Goal: Task Accomplishment & Management: Use online tool/utility

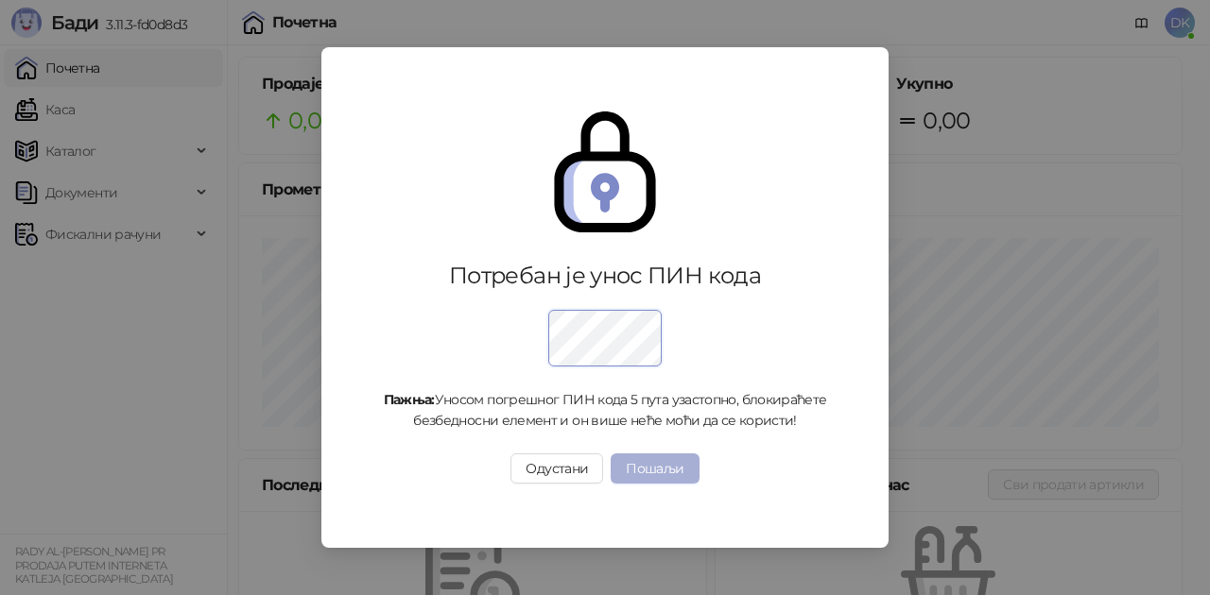
click at [641, 461] on button "Пошаљи" at bounding box center [655, 469] width 88 height 30
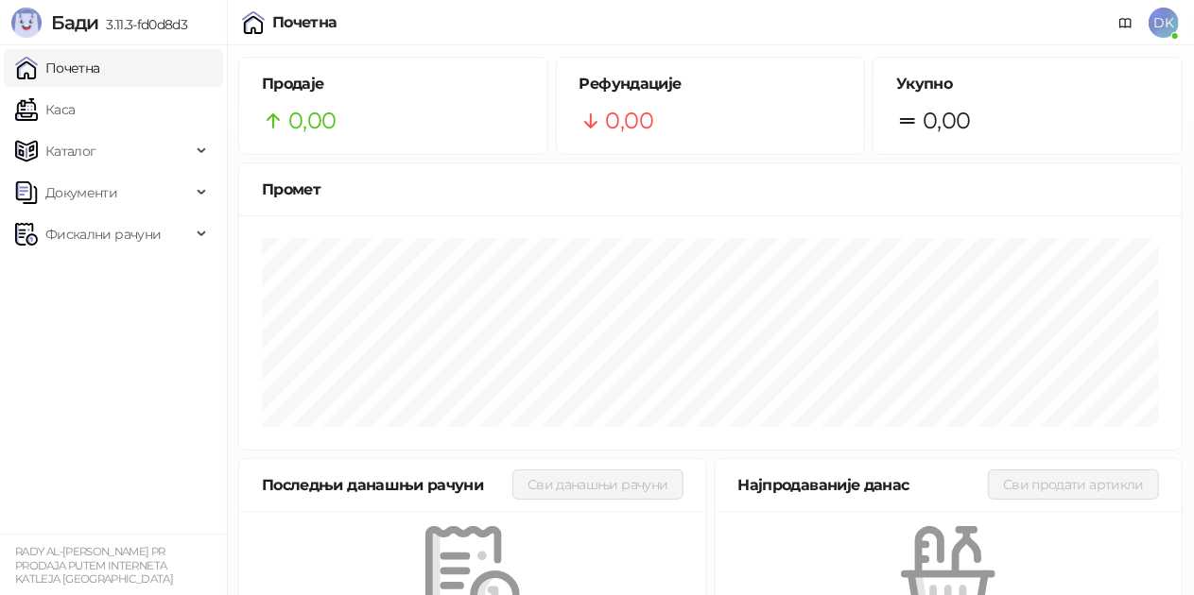
click at [75, 102] on link "Каса" at bounding box center [45, 110] width 60 height 38
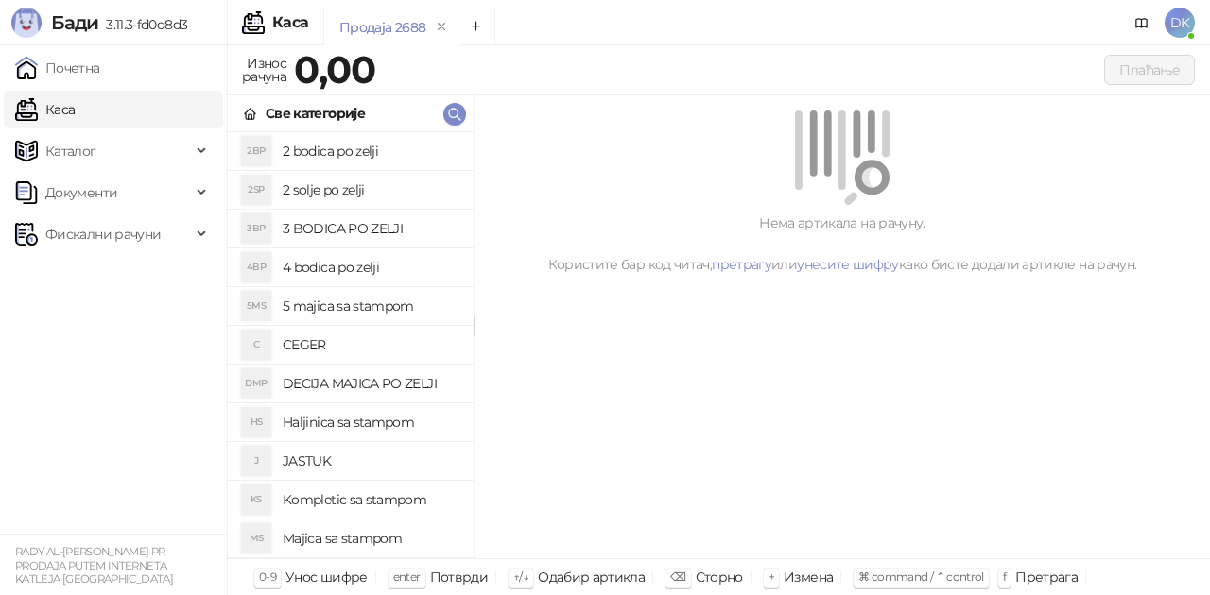
scroll to position [95, 0]
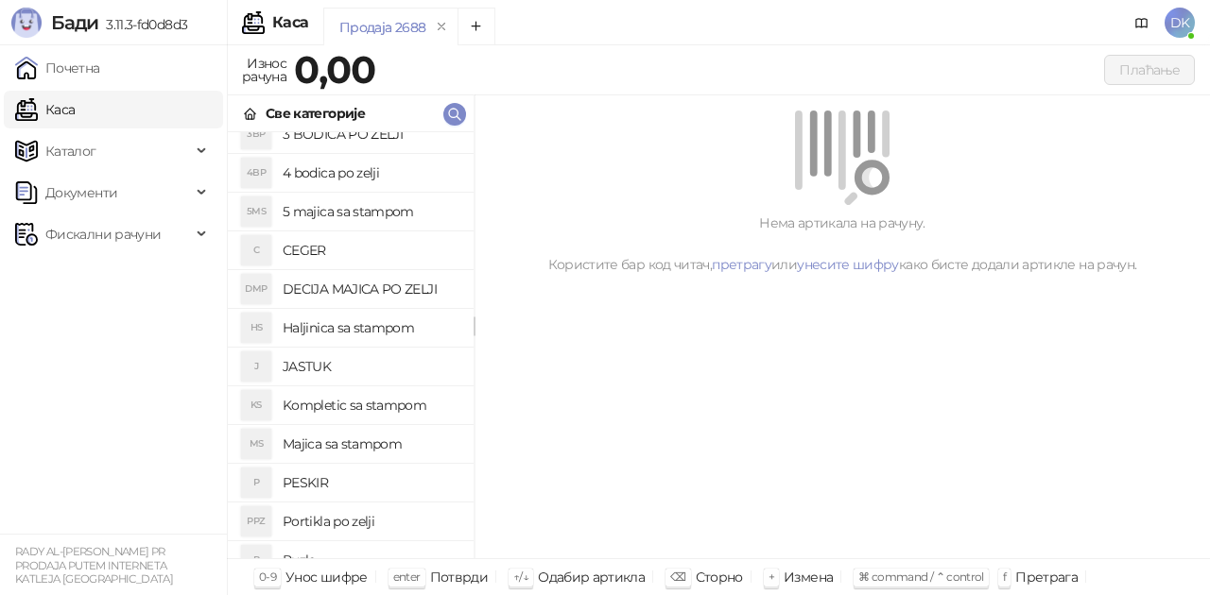
click at [346, 441] on h4 "Majica sa stampom" at bounding box center [371, 444] width 176 height 30
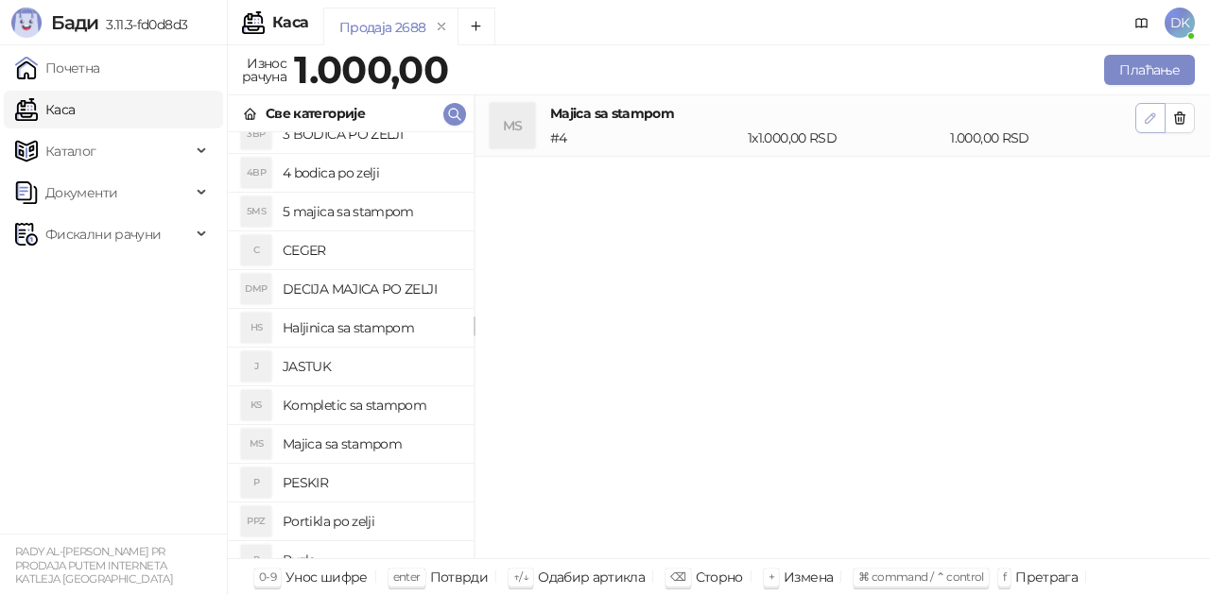
click at [1146, 115] on icon "button" at bounding box center [1150, 118] width 15 height 15
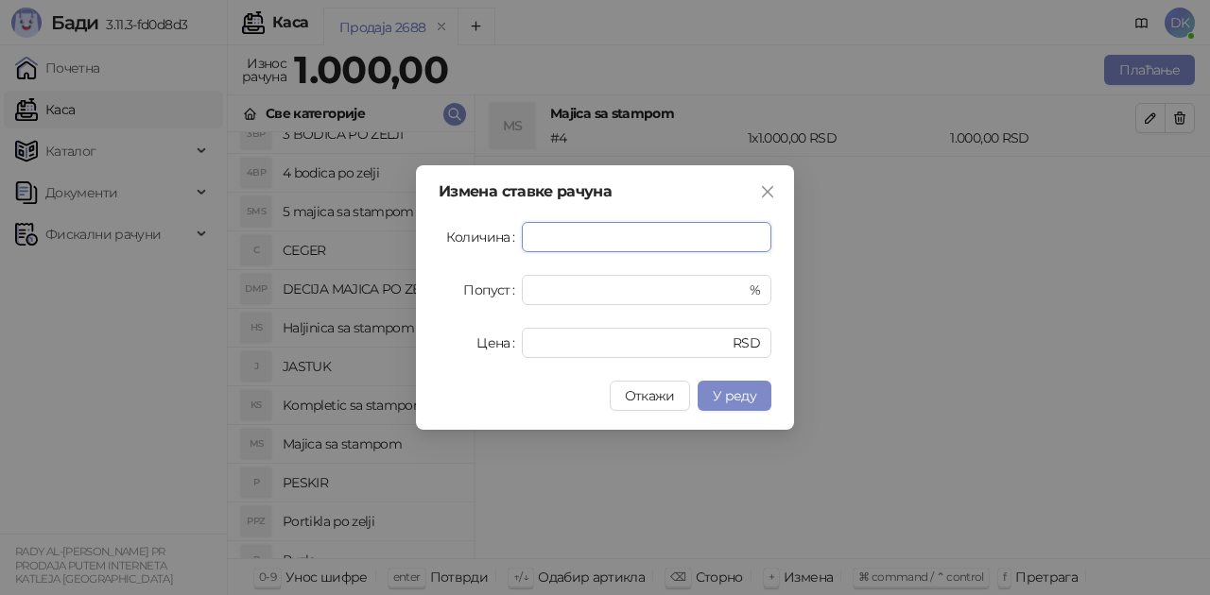
type input "*"
type input "****"
click at [764, 389] on button "У реду" at bounding box center [735, 396] width 74 height 30
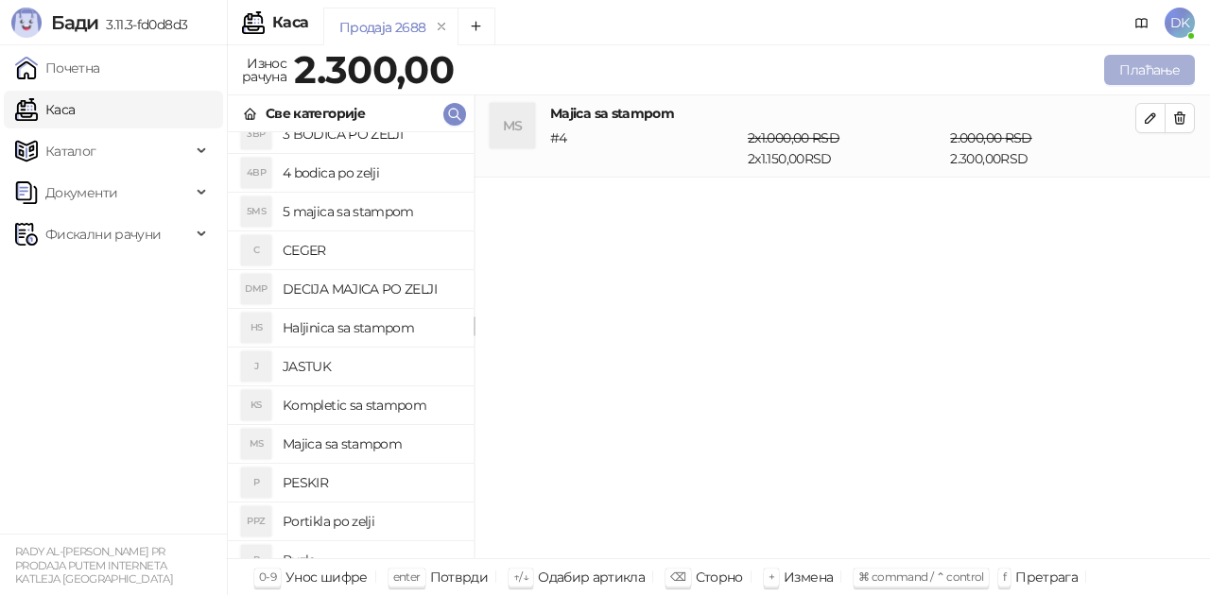
click at [1123, 55] on button "Плаћање" at bounding box center [1149, 70] width 91 height 30
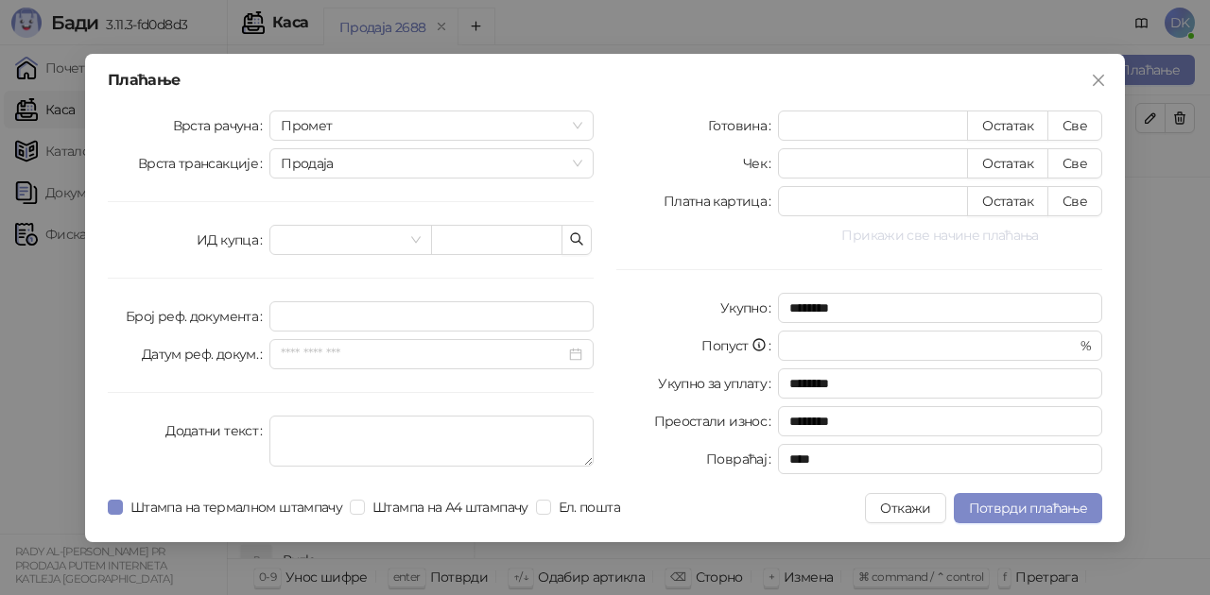
click at [905, 244] on button "Прикажи све начине плаћања" at bounding box center [940, 235] width 324 height 23
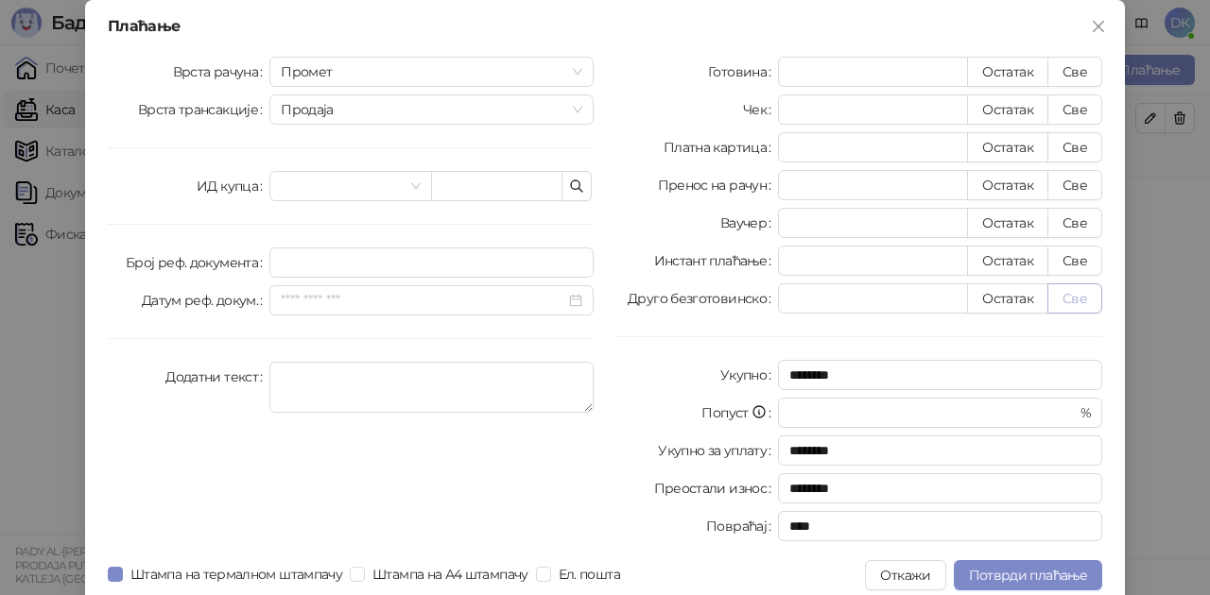
click at [1068, 304] on button "Све" at bounding box center [1074, 299] width 55 height 30
type input "****"
click at [1005, 580] on span "Потврди плаћање" at bounding box center [1028, 575] width 118 height 17
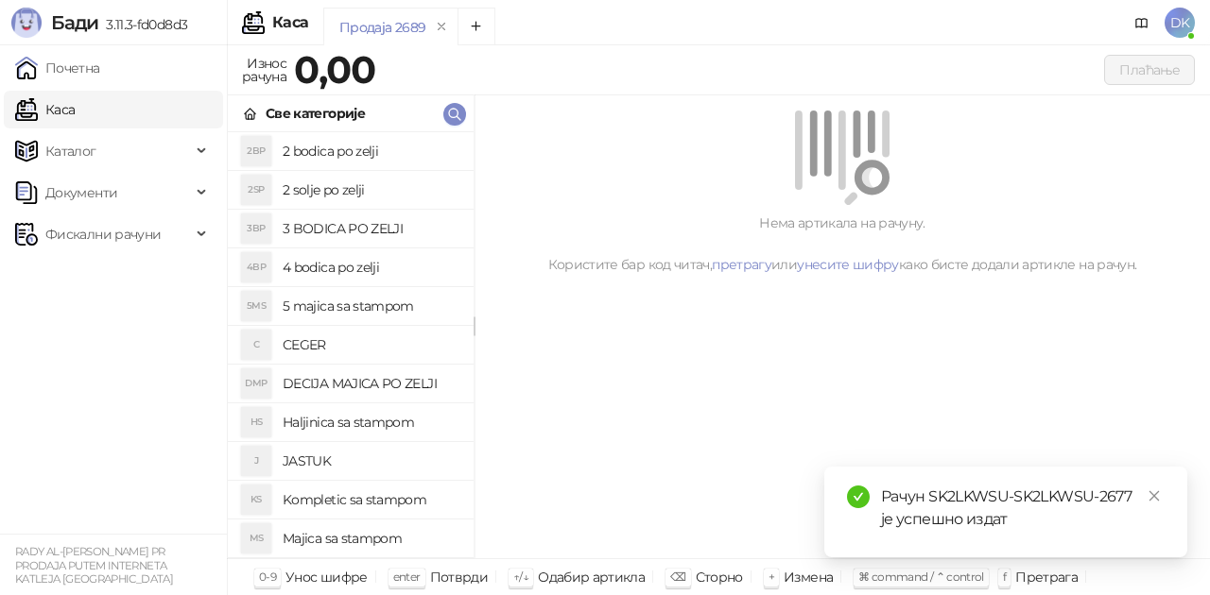
click at [378, 144] on h4 "2 bodica po zelji" at bounding box center [371, 151] width 176 height 30
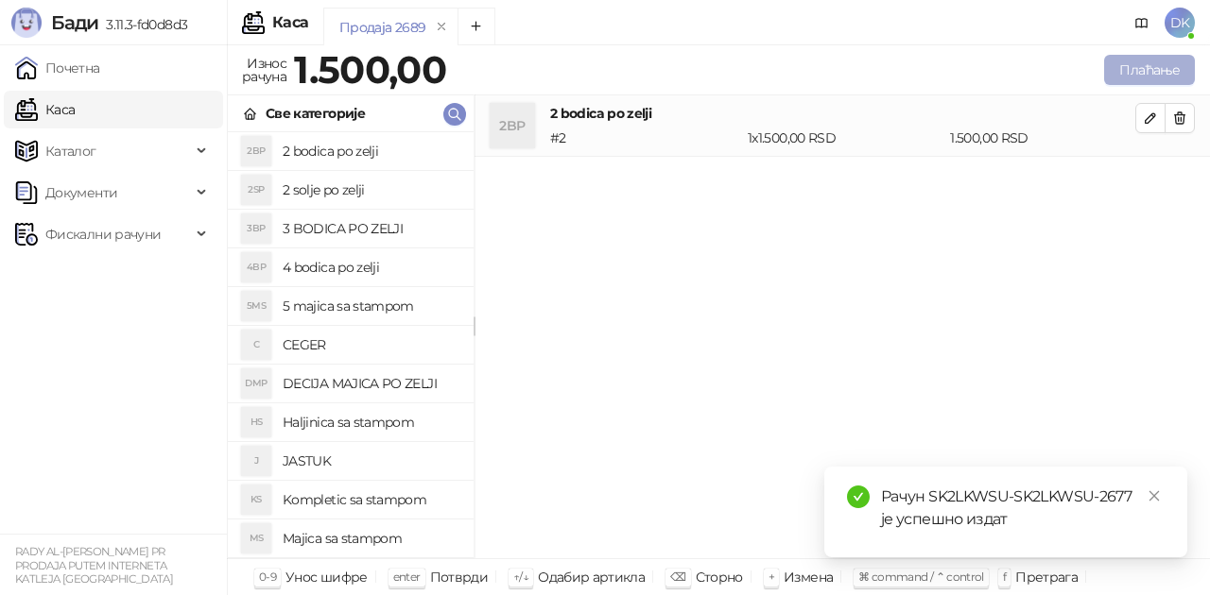
click at [1165, 68] on button "Плаћање" at bounding box center [1149, 70] width 91 height 30
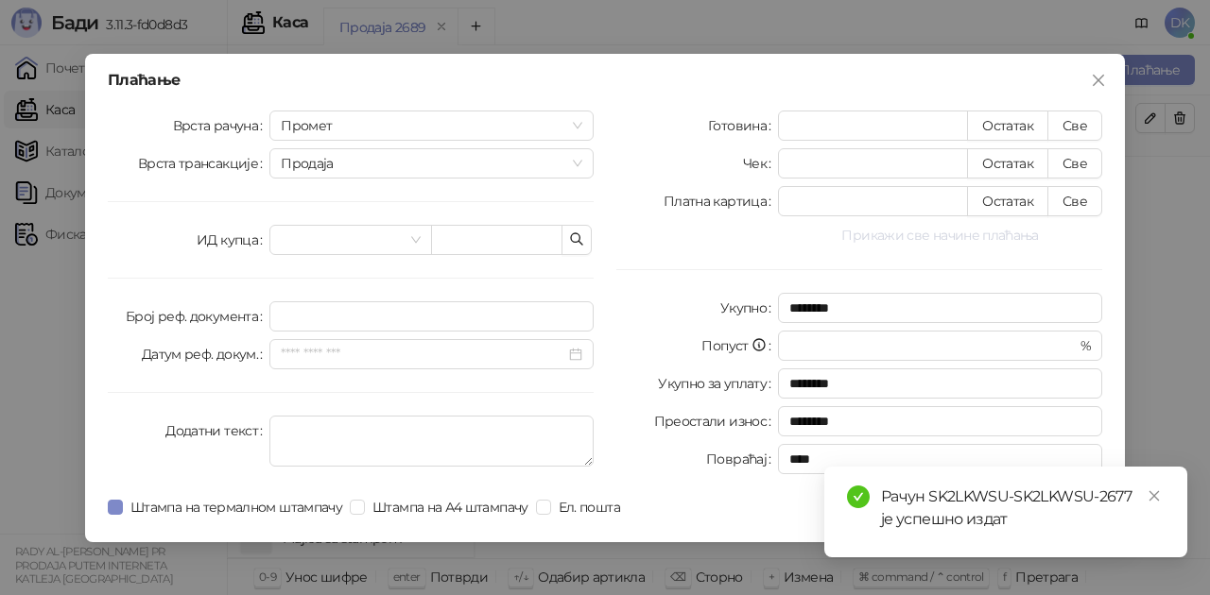
click at [953, 233] on button "Прикажи све начине плаћања" at bounding box center [940, 235] width 324 height 23
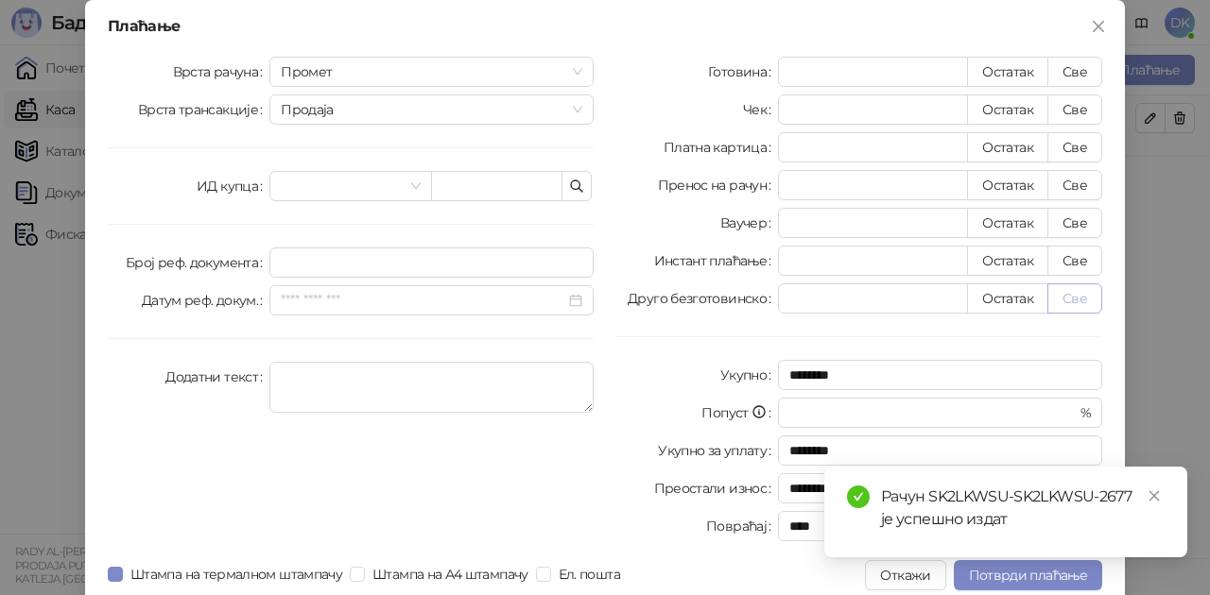
click at [1057, 300] on button "Све" at bounding box center [1074, 299] width 55 height 30
type input "****"
click at [1012, 578] on span "Потврди плаћање" at bounding box center [1028, 575] width 118 height 17
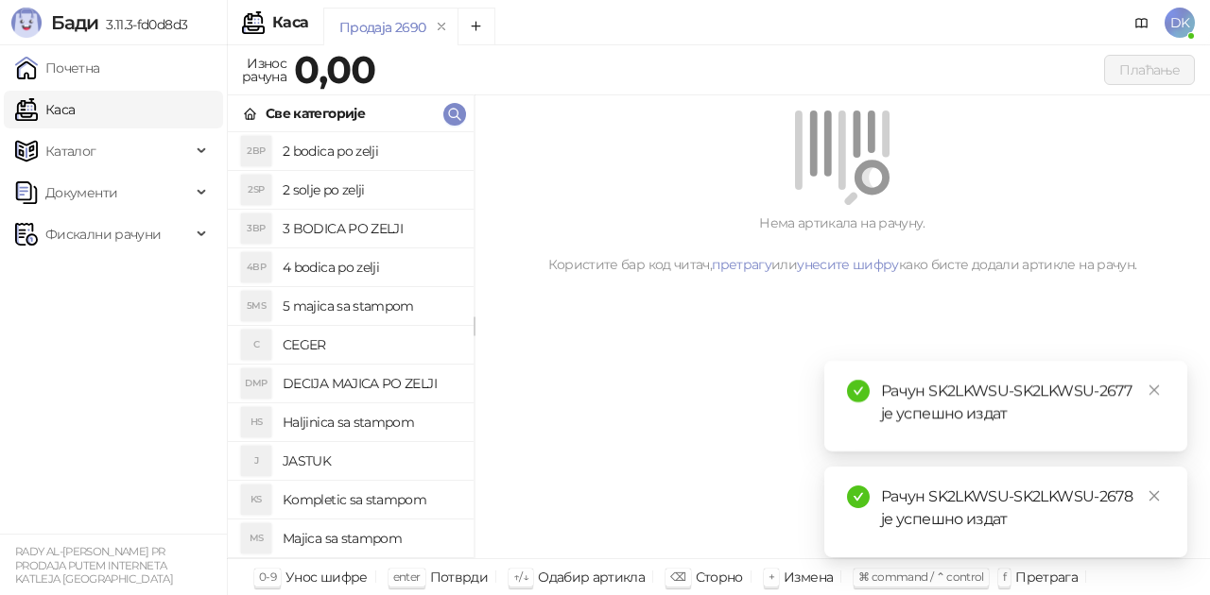
click at [343, 153] on h4 "2 bodica po zelji" at bounding box center [371, 151] width 176 height 30
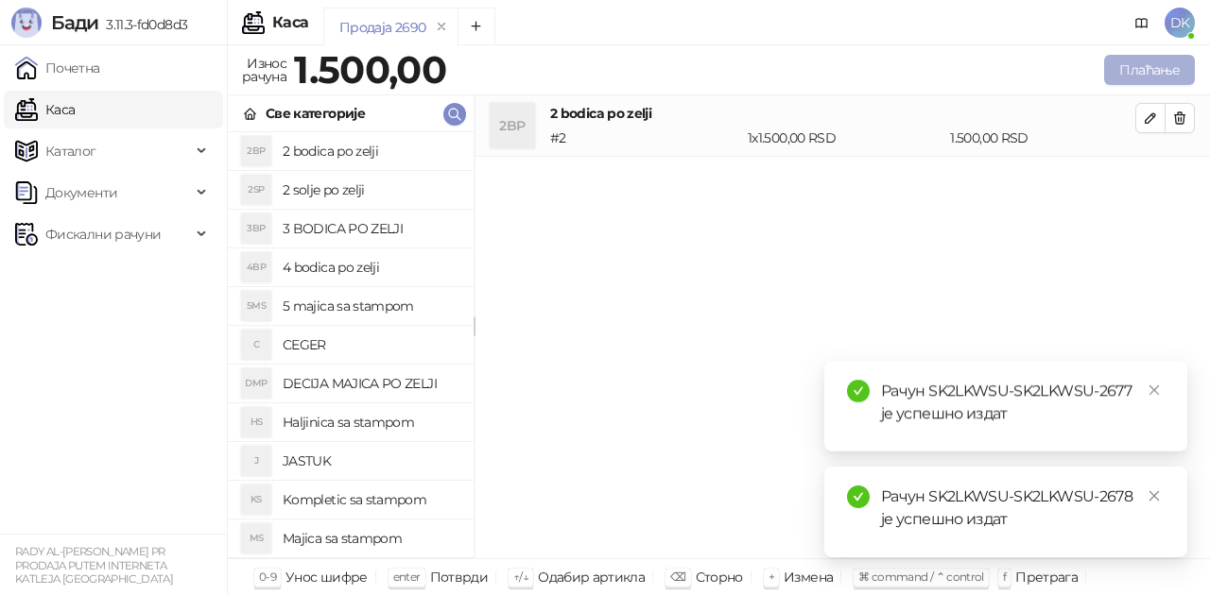
click at [1159, 69] on button "Плаћање" at bounding box center [1149, 70] width 91 height 30
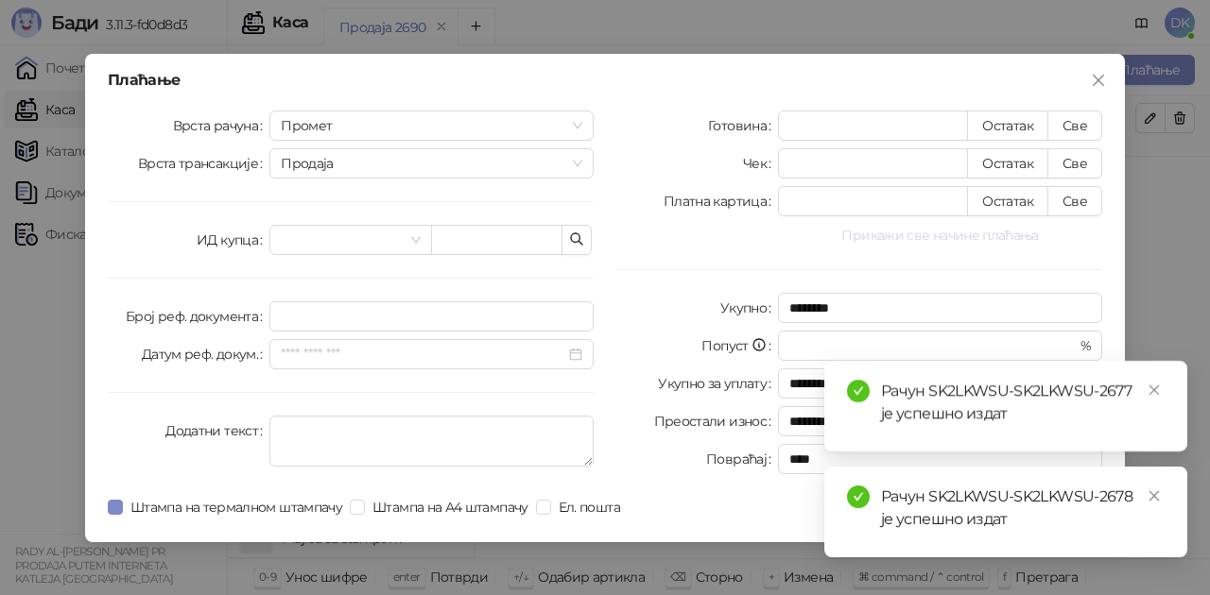
click at [957, 239] on button "Прикажи све начине плаћања" at bounding box center [940, 235] width 324 height 23
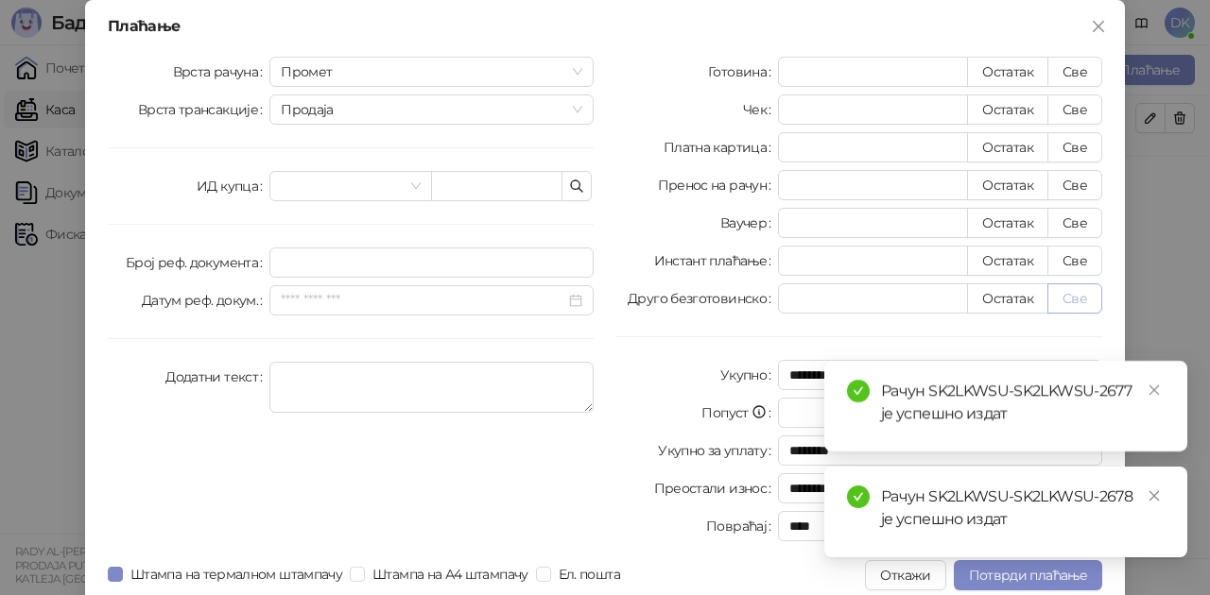
click at [1064, 302] on button "Све" at bounding box center [1074, 299] width 55 height 30
type input "****"
click at [994, 578] on span "Потврди плаћање" at bounding box center [1028, 575] width 118 height 17
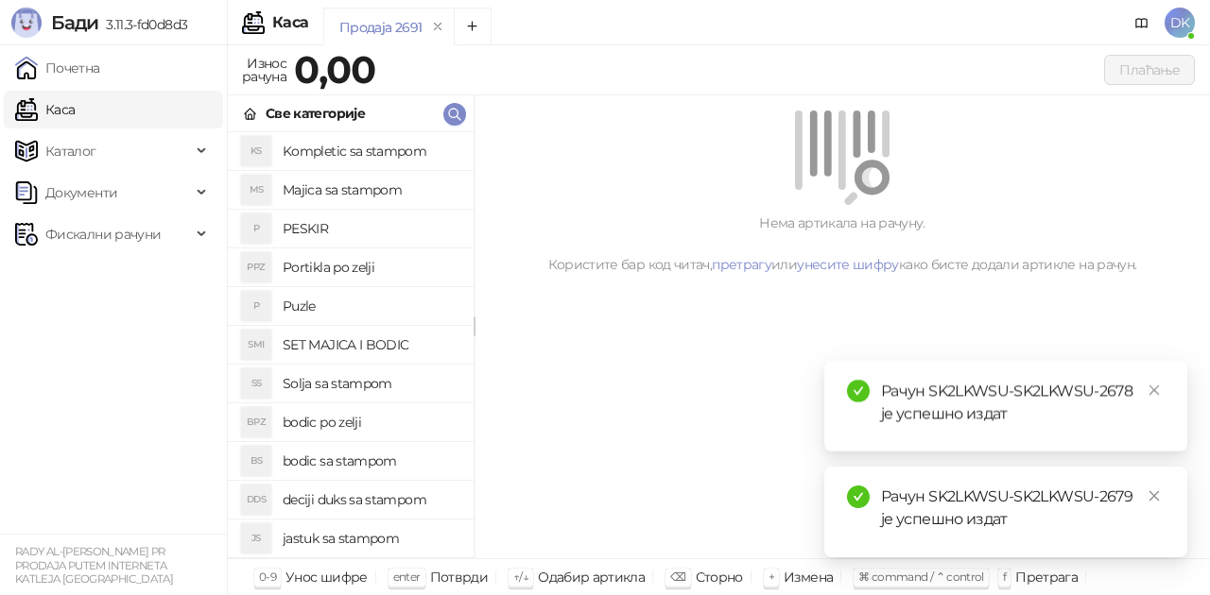
scroll to position [378, 0]
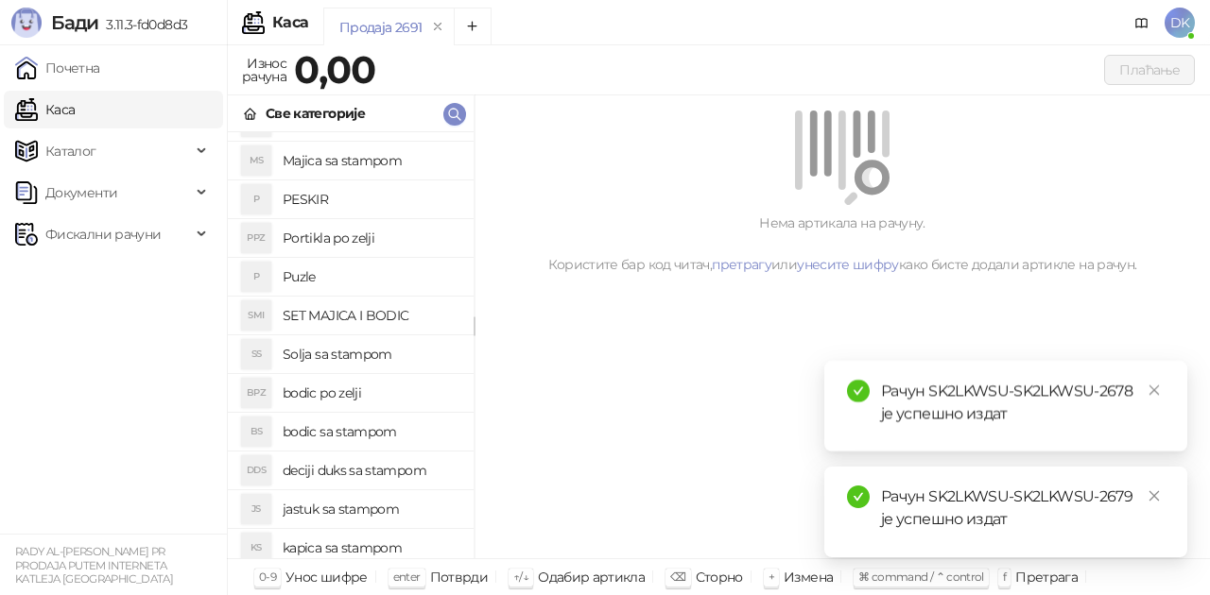
click at [346, 397] on h4 "bodic po zelji" at bounding box center [371, 393] width 176 height 30
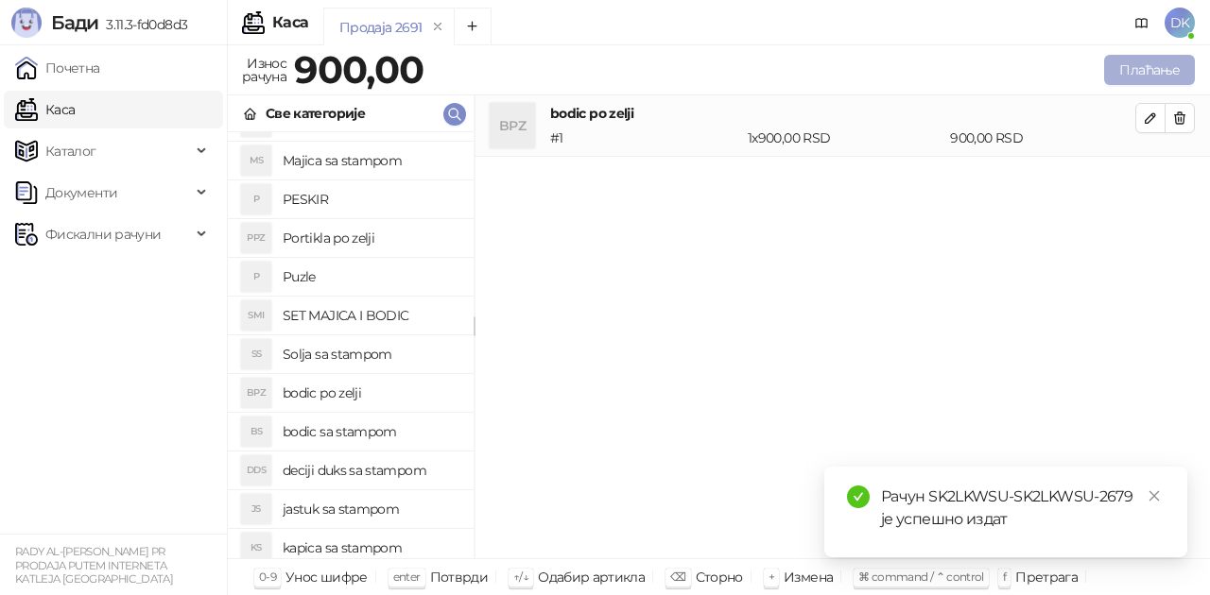
click at [1125, 83] on button "Плаћање" at bounding box center [1149, 70] width 91 height 30
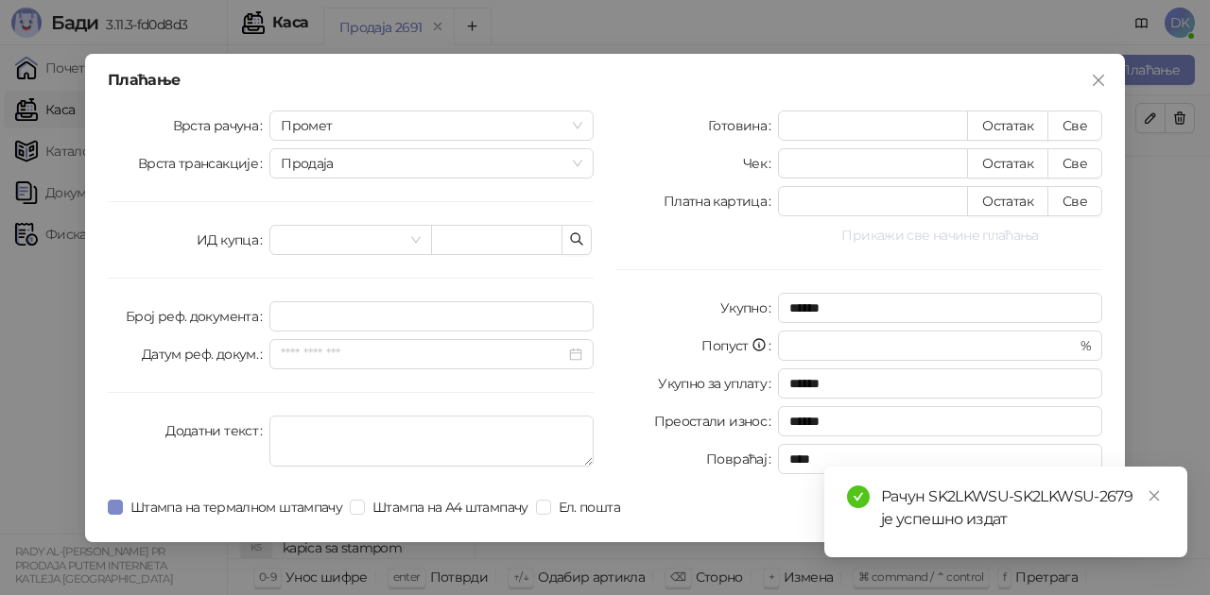
click at [904, 236] on button "Прикажи све начине плаћања" at bounding box center [940, 235] width 324 height 23
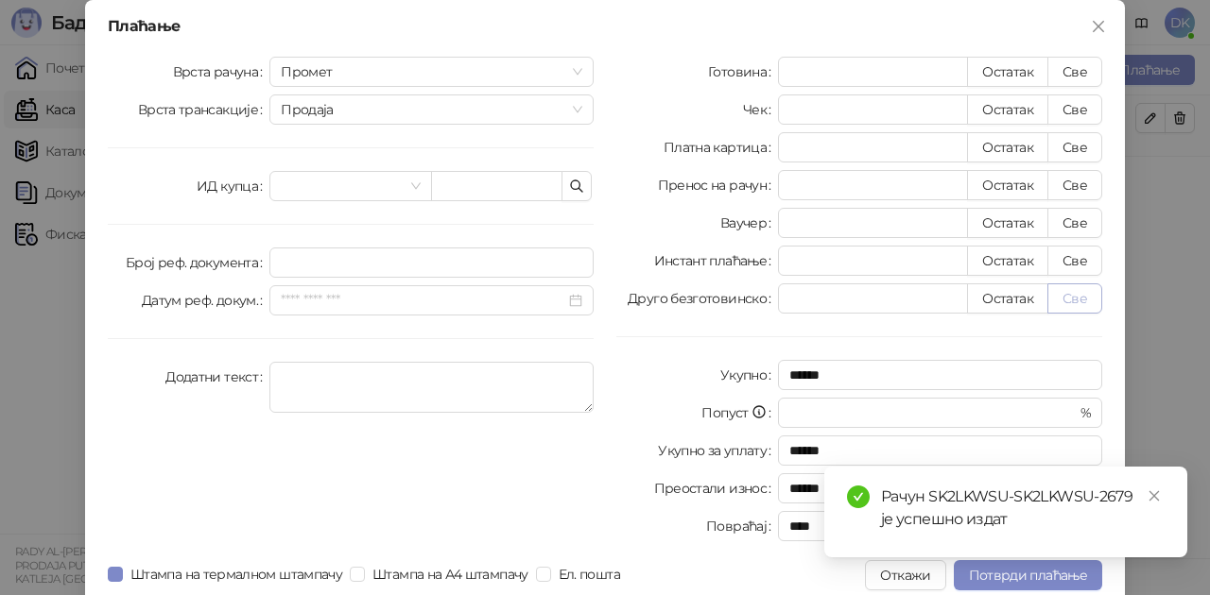
click at [1064, 304] on button "Све" at bounding box center [1074, 299] width 55 height 30
type input "***"
type input "****"
click at [994, 578] on span "Потврди плаћање" at bounding box center [1028, 575] width 118 height 17
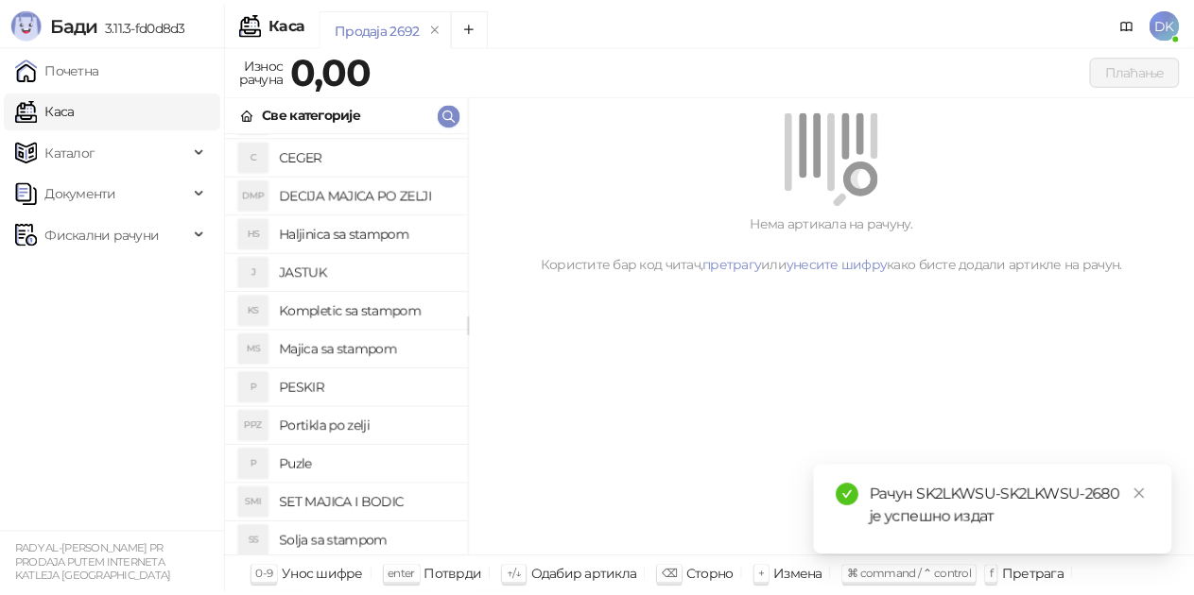
scroll to position [284, 0]
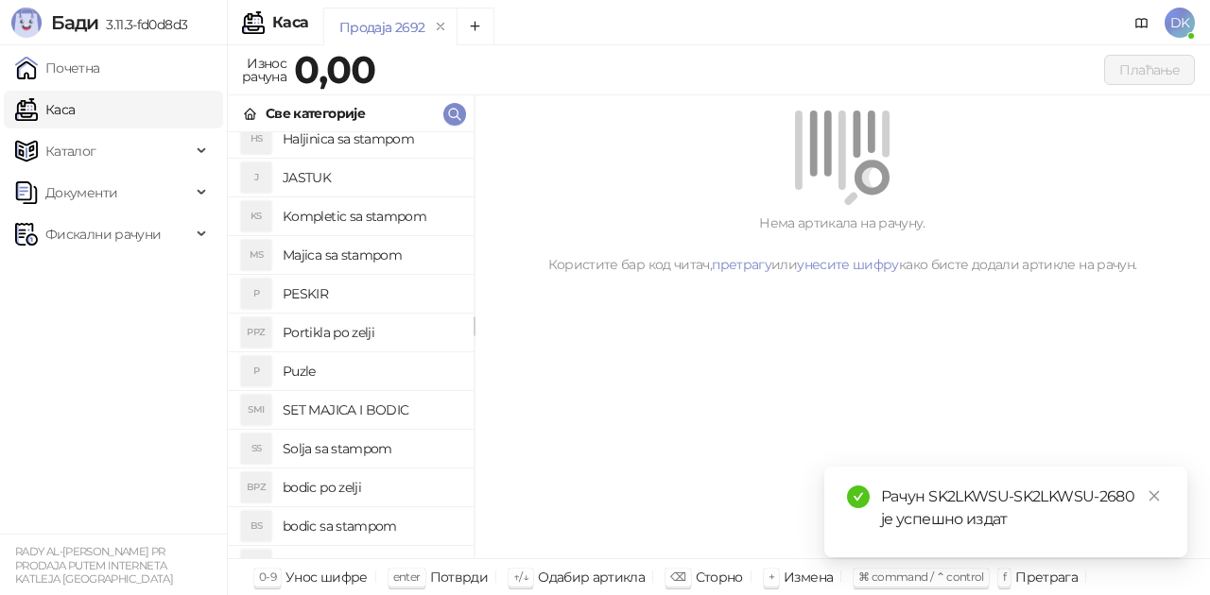
click at [333, 486] on h4 "bodic po zelji" at bounding box center [371, 488] width 176 height 30
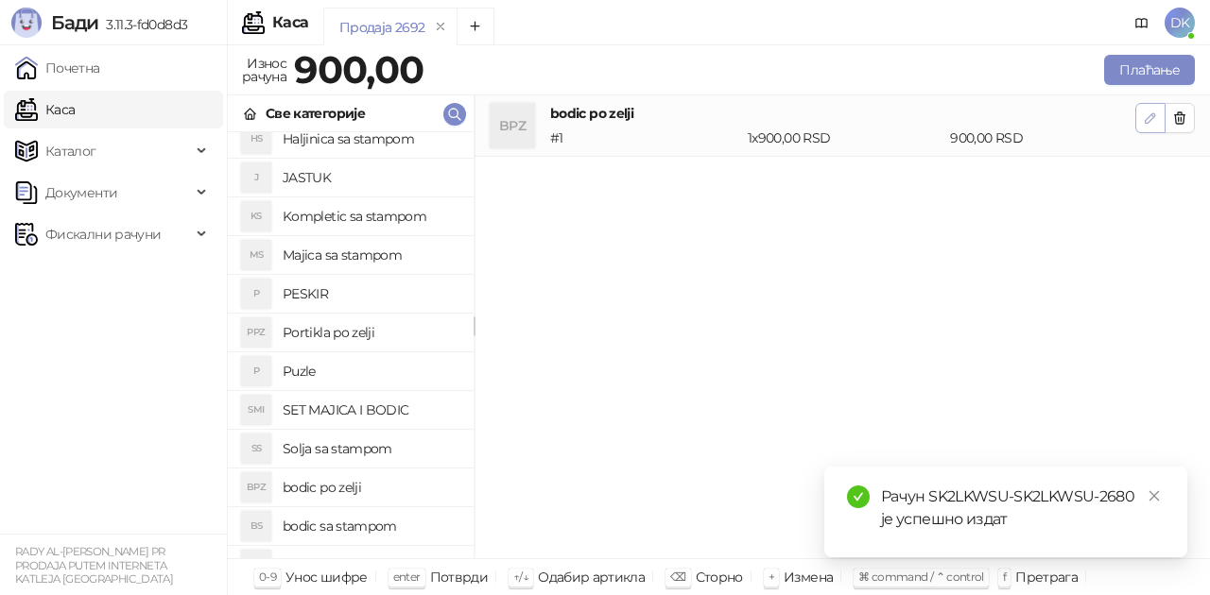
click at [1151, 115] on icon "button" at bounding box center [1150, 118] width 15 height 15
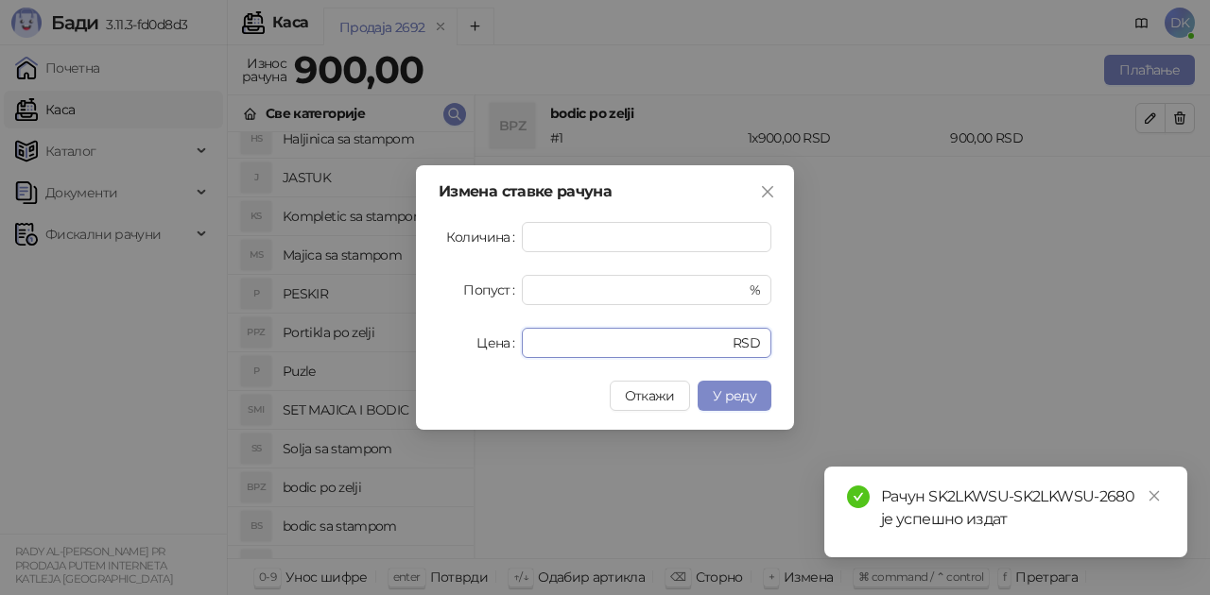
drag, startPoint x: 567, startPoint y: 349, endPoint x: 492, endPoint y: 341, distance: 76.0
click at [492, 341] on div "Цена *** RSD" at bounding box center [605, 343] width 333 height 30
type input "****"
click at [725, 388] on span "У реду" at bounding box center [734, 396] width 43 height 17
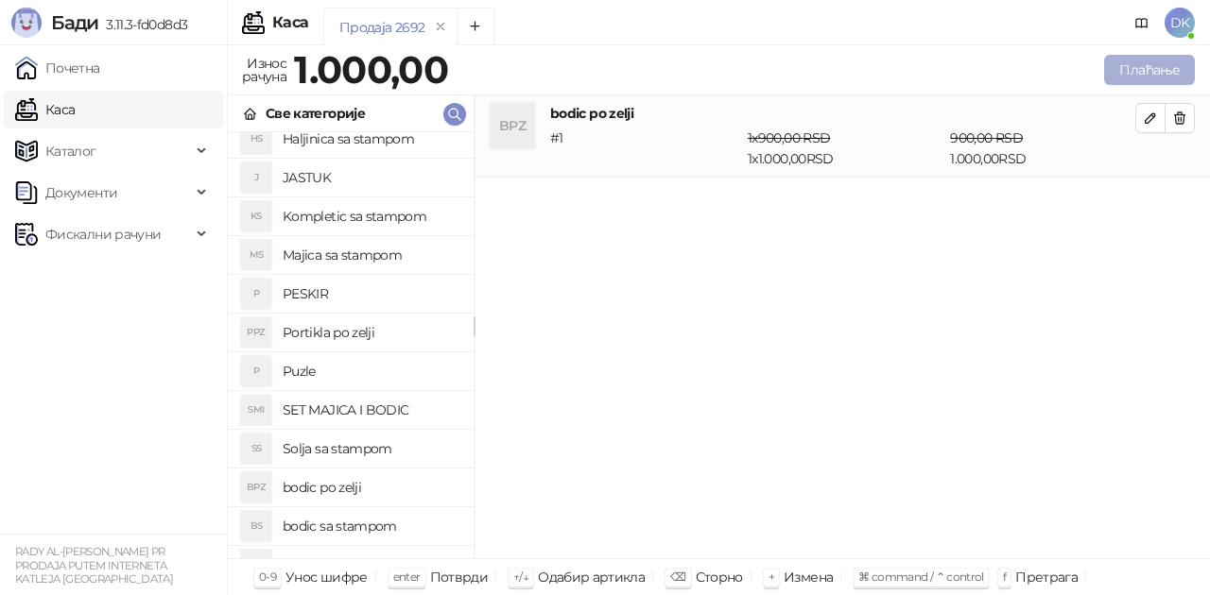
click at [1159, 73] on button "Плаћање" at bounding box center [1149, 70] width 91 height 30
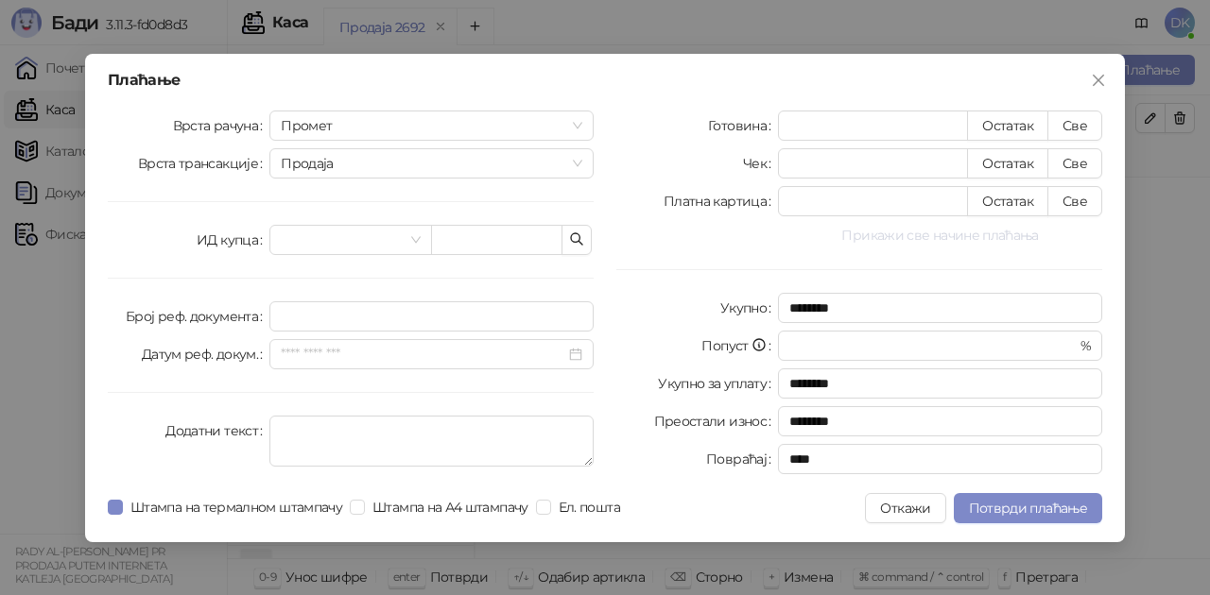
click at [949, 241] on button "Прикажи све начине плаћања" at bounding box center [940, 235] width 324 height 23
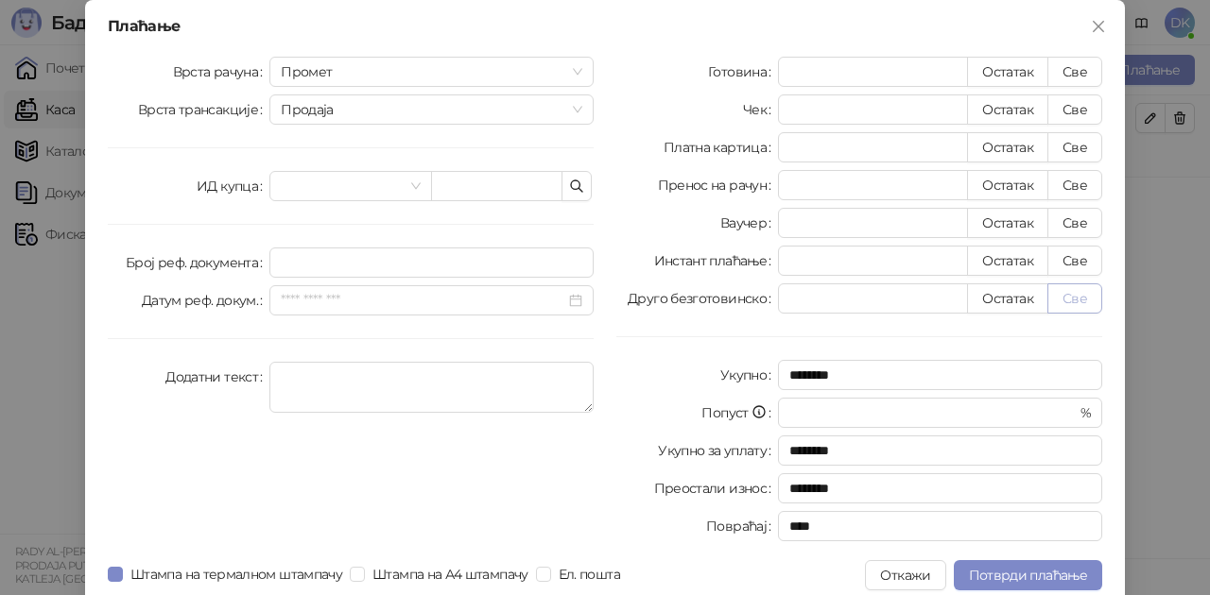
click at [1048, 295] on button "Све" at bounding box center [1074, 299] width 55 height 30
type input "****"
click at [1013, 577] on span "Потврди плаћање" at bounding box center [1028, 575] width 118 height 17
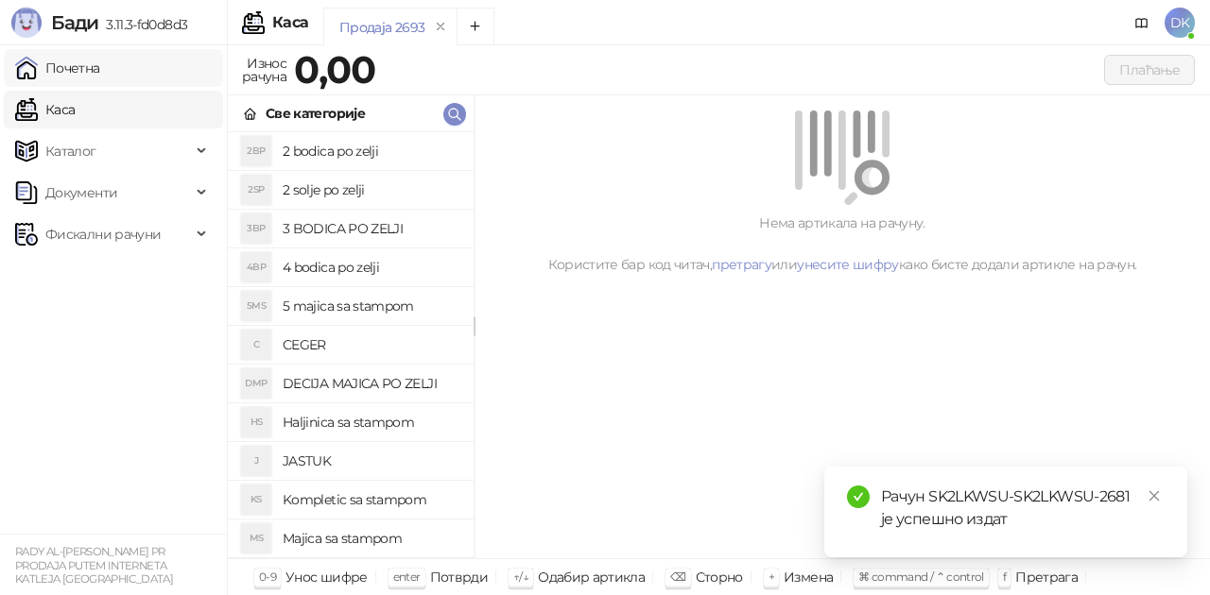
click at [100, 77] on link "Почетна" at bounding box center [57, 68] width 85 height 38
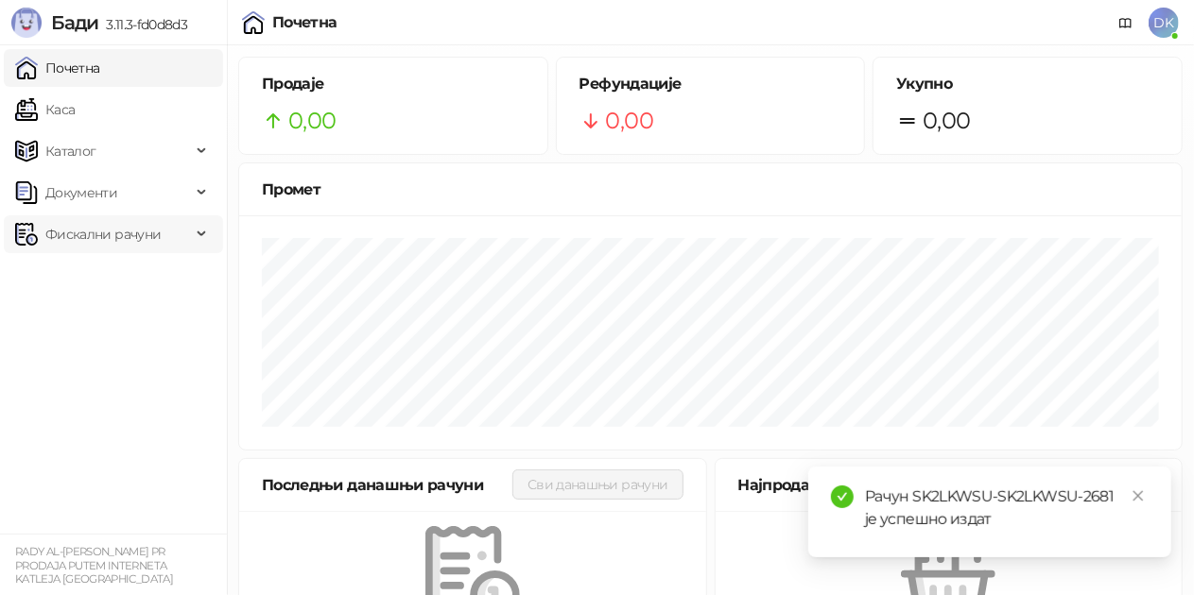
click at [68, 224] on span "Фискални рачуни" at bounding box center [102, 235] width 115 height 38
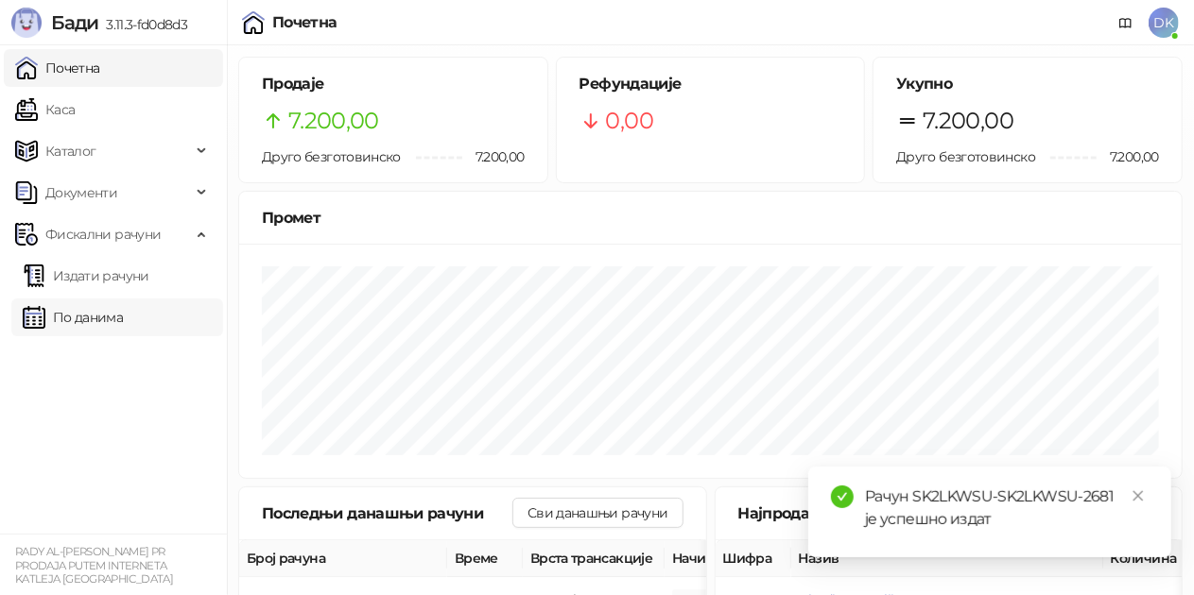
click at [107, 316] on link "По данима" at bounding box center [73, 318] width 100 height 38
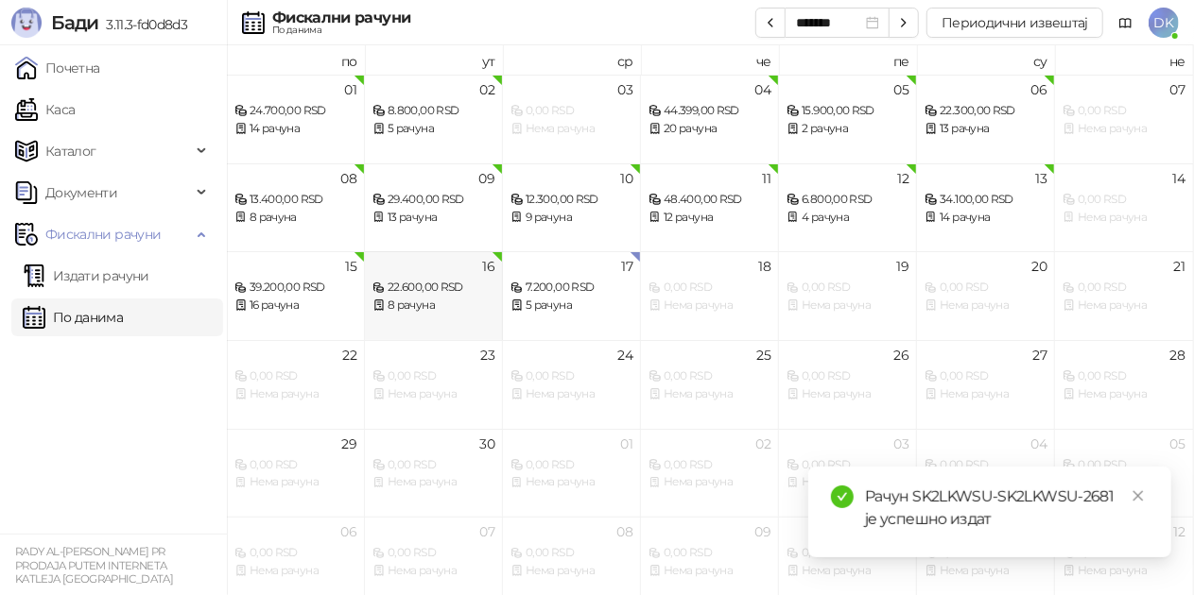
click at [406, 295] on div "22.600,00 RSD" at bounding box center [433, 288] width 122 height 18
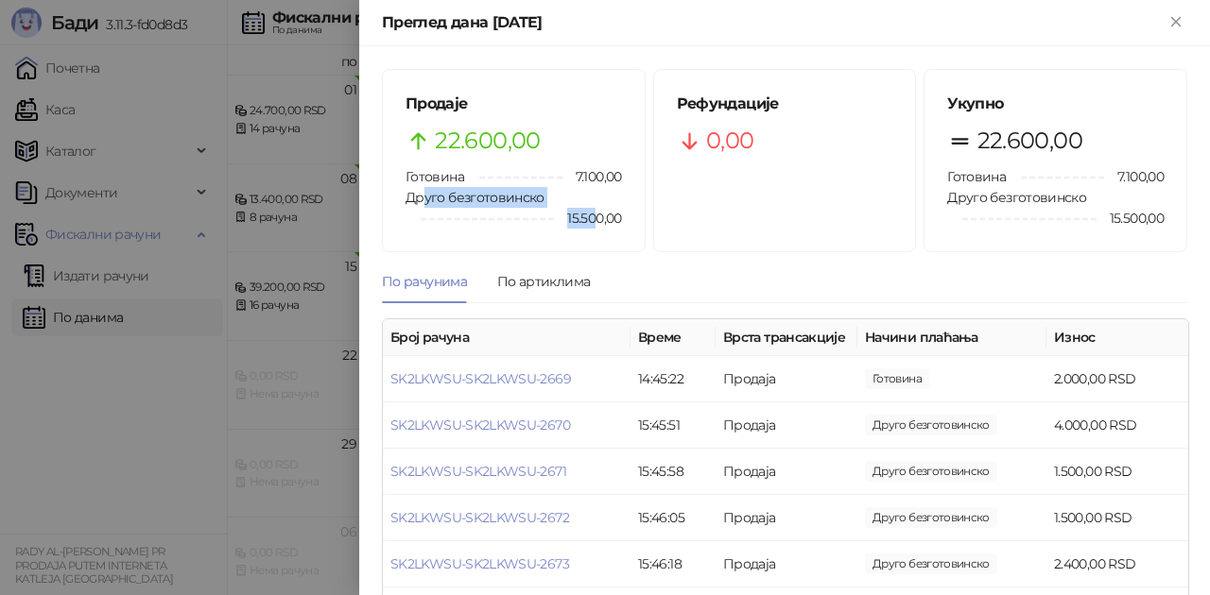
drag, startPoint x: 420, startPoint y: 198, endPoint x: 592, endPoint y: 217, distance: 173.1
click at [592, 217] on div "Друго безготовинско 15.500,00" at bounding box center [514, 208] width 216 height 42
click at [592, 217] on span "15.500,00" at bounding box center [587, 218] width 67 height 21
drag, startPoint x: 555, startPoint y: 181, endPoint x: 570, endPoint y: 176, distance: 15.8
click at [556, 180] on div "7.100,00" at bounding box center [558, 176] width 158 height 21
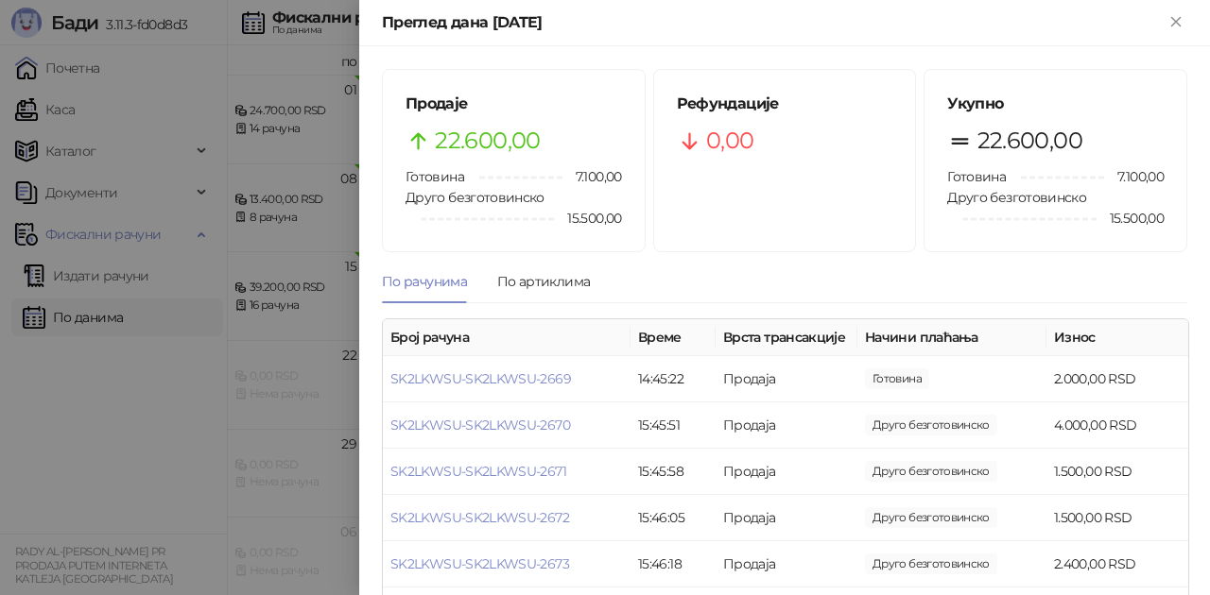
click at [570, 176] on span "7.100,00" at bounding box center [592, 176] width 60 height 21
click at [1174, 17] on icon "Close" at bounding box center [1175, 21] width 17 height 17
